Goal: Task Accomplishment & Management: Manage account settings

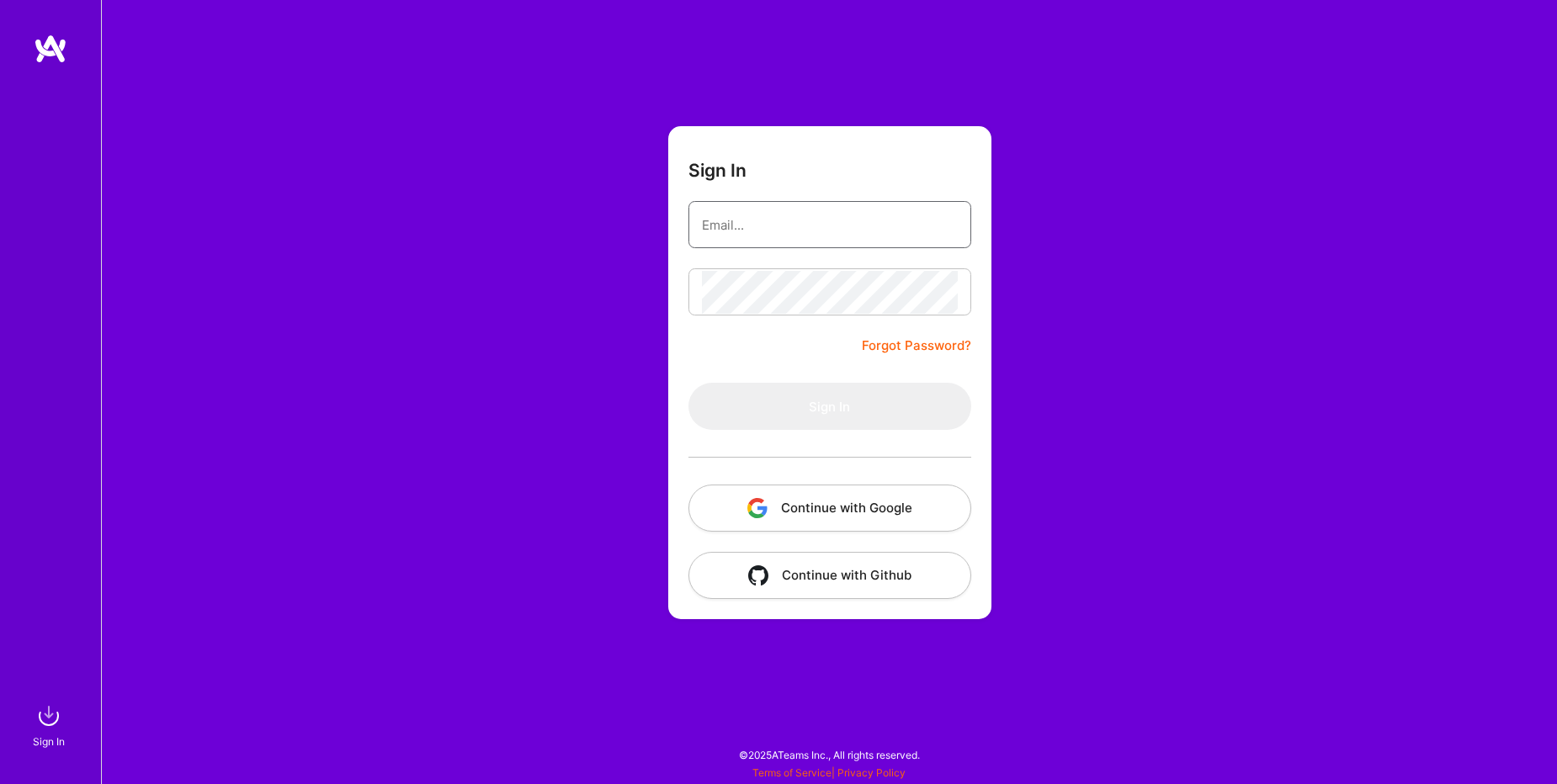
click at [782, 233] on input "email" at bounding box center [829, 225] width 256 height 43
type input "[EMAIL_ADDRESS][DOMAIN_NAME]"
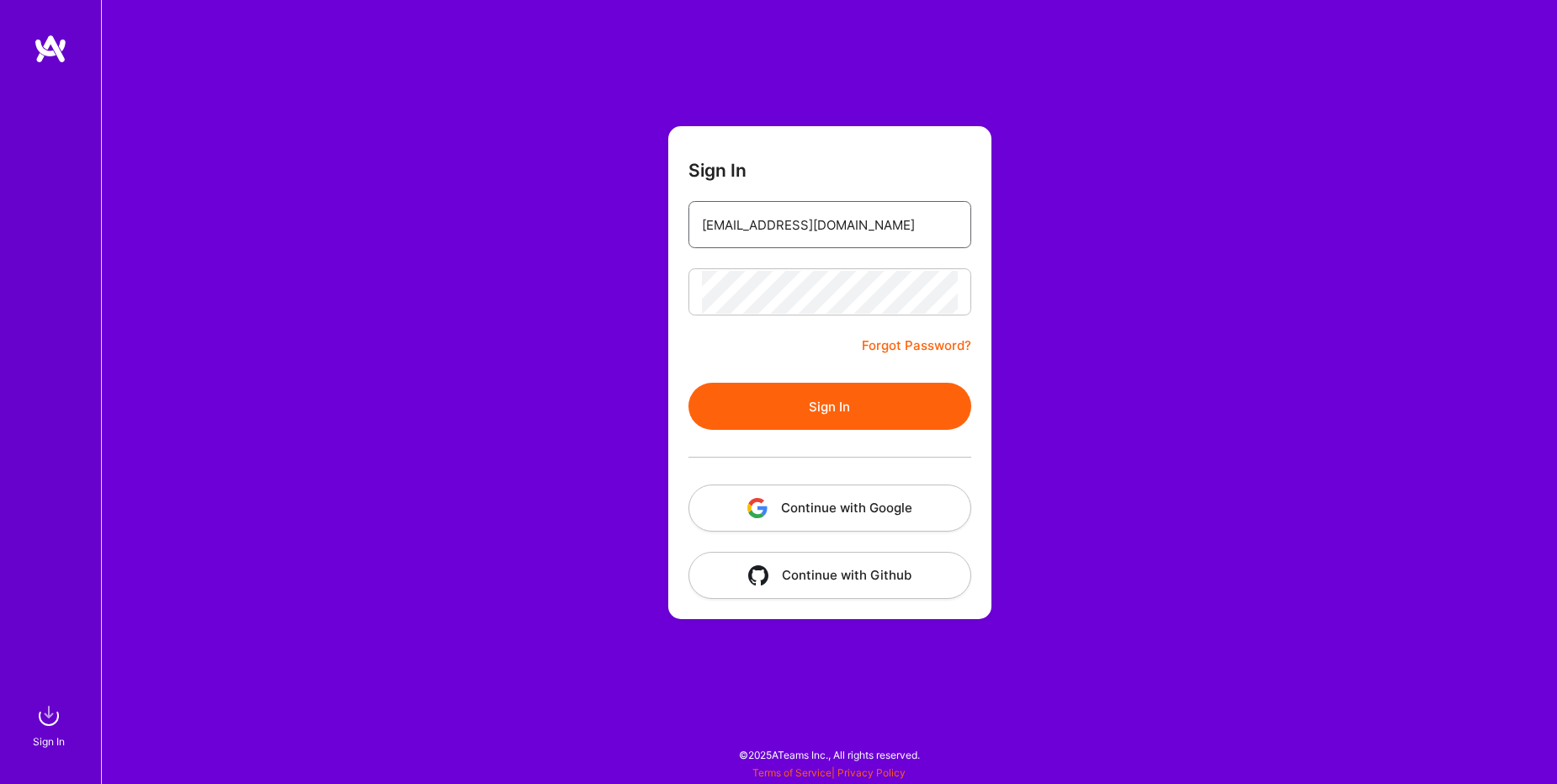
click at [797, 226] on input "[EMAIL_ADDRESS][DOMAIN_NAME]" at bounding box center [829, 225] width 256 height 43
click at [861, 218] on input "[EMAIL_ADDRESS][DOMAIN_NAME]" at bounding box center [829, 225] width 256 height 43
click at [799, 413] on button "Sign In" at bounding box center [829, 406] width 283 height 47
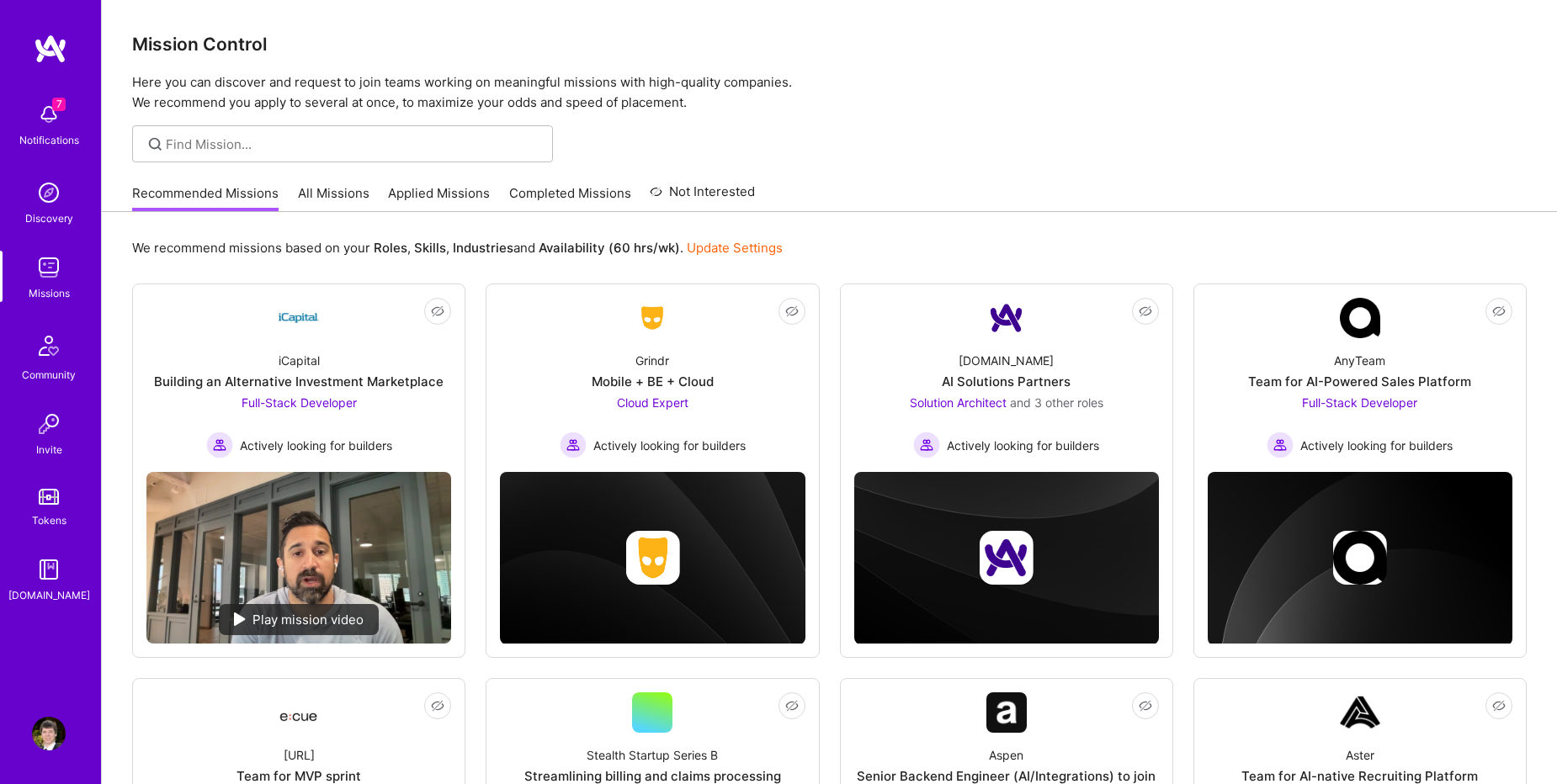
click at [43, 726] on img at bounding box center [49, 734] width 34 height 34
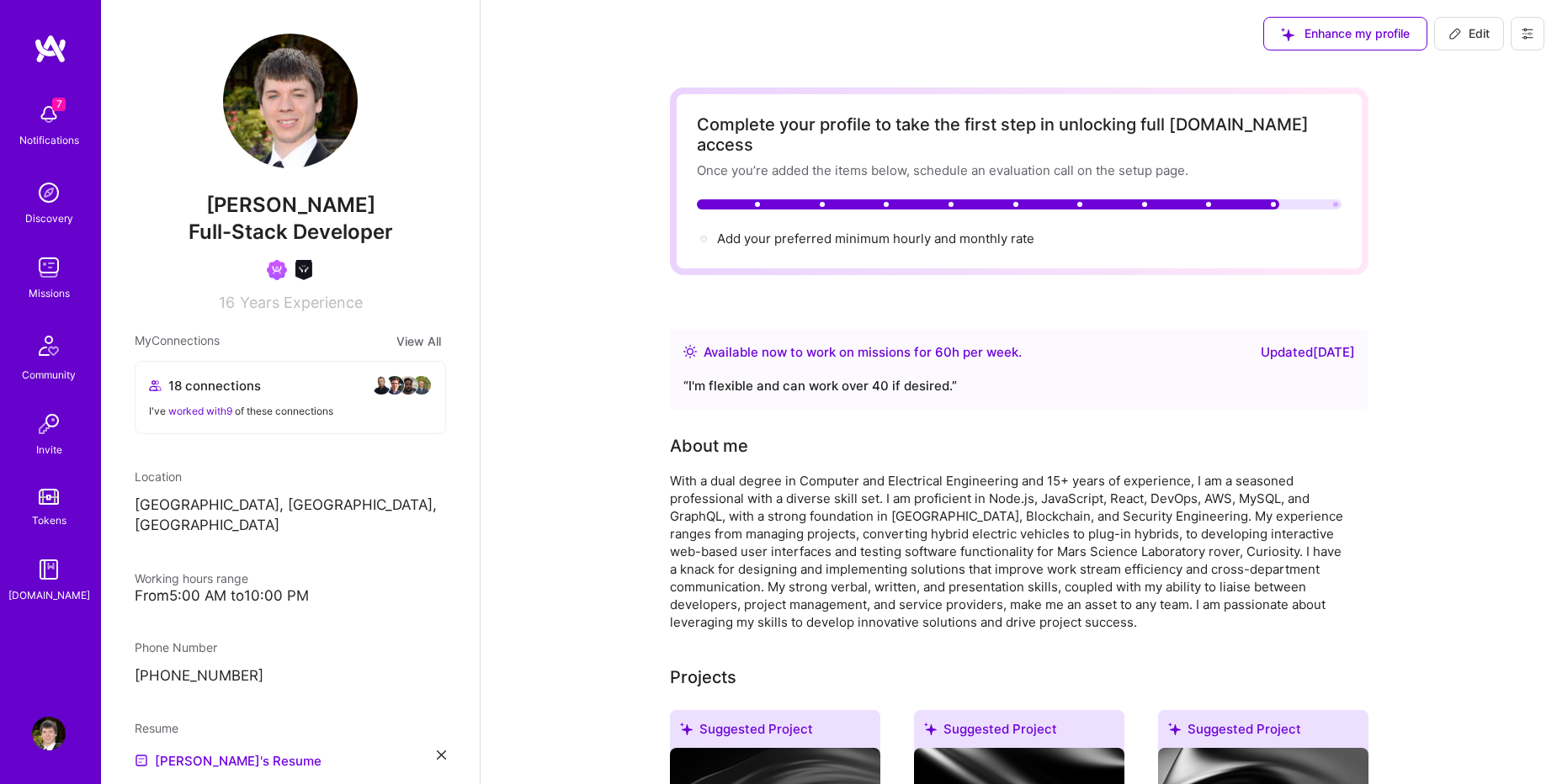
click at [1527, 37] on icon at bounding box center [1527, 33] width 10 height 10
click at [1477, 65] on button "Settings" at bounding box center [1481, 72] width 126 height 43
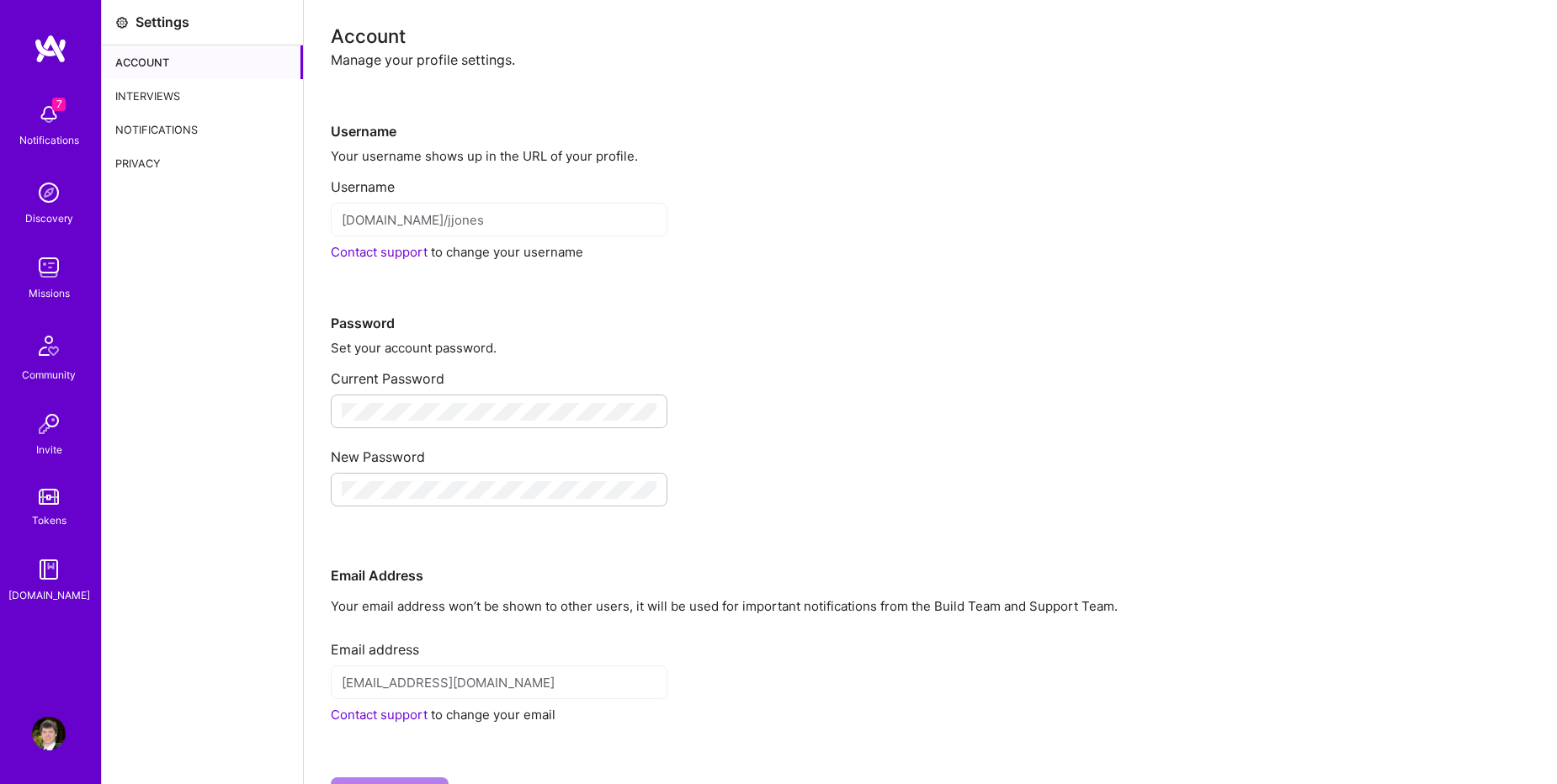
click at [160, 127] on div "Notifications" at bounding box center [202, 129] width 201 height 34
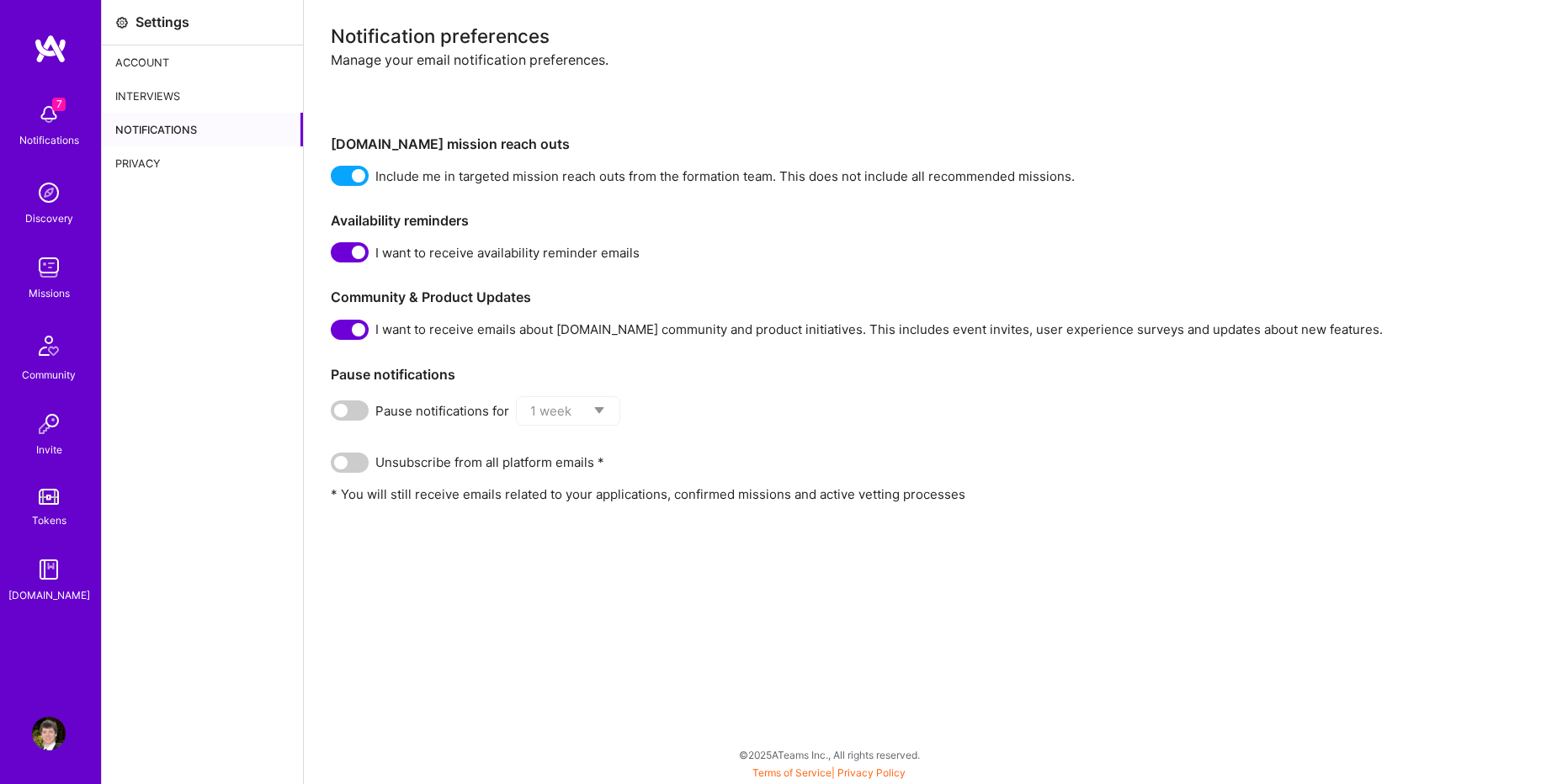
click at [149, 105] on div "Interviews" at bounding box center [202, 96] width 201 height 34
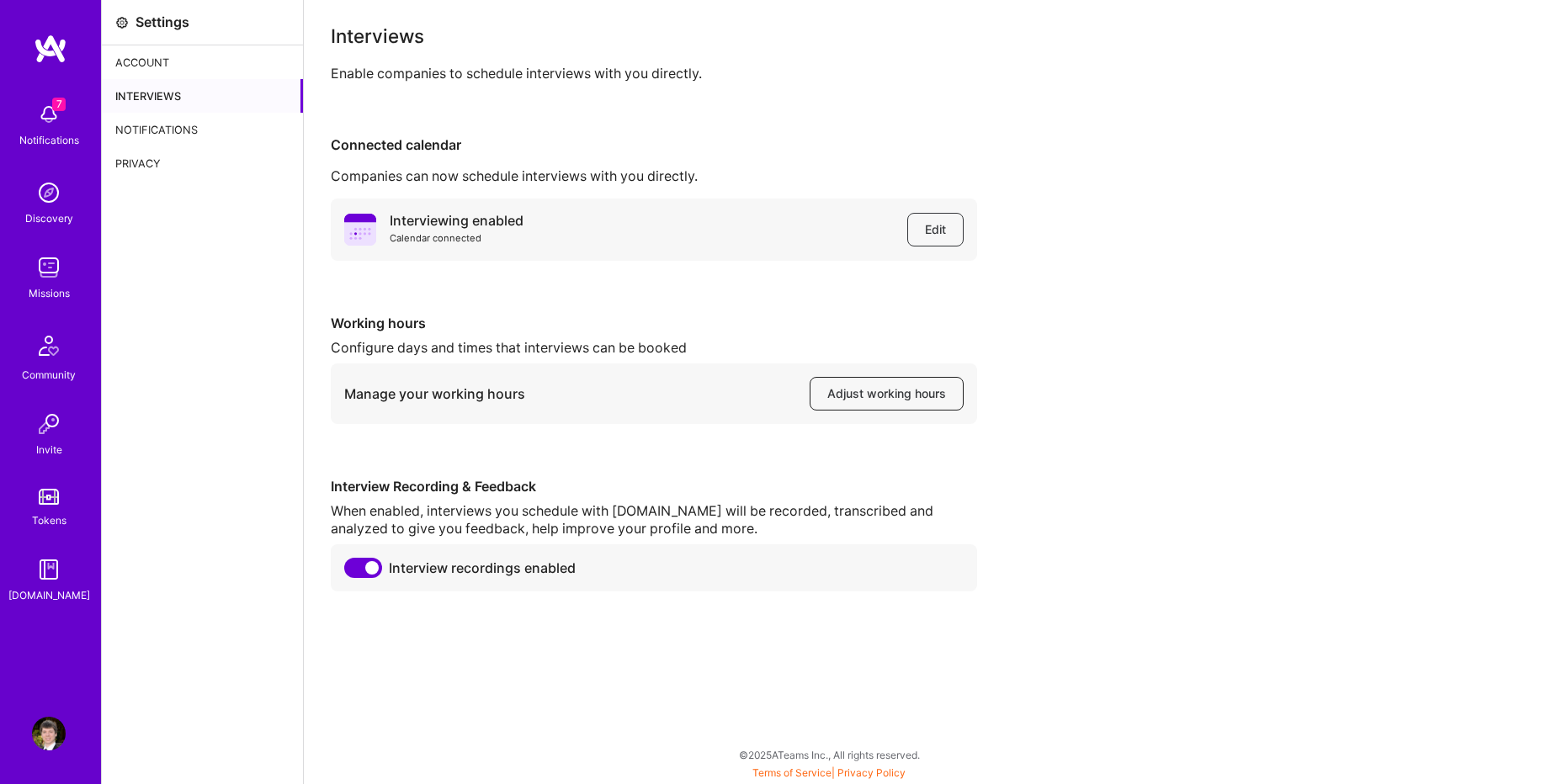
click at [846, 390] on span "Adjust working hours" at bounding box center [887, 393] width 119 height 17
